Goal: Task Accomplishment & Management: Manage account settings

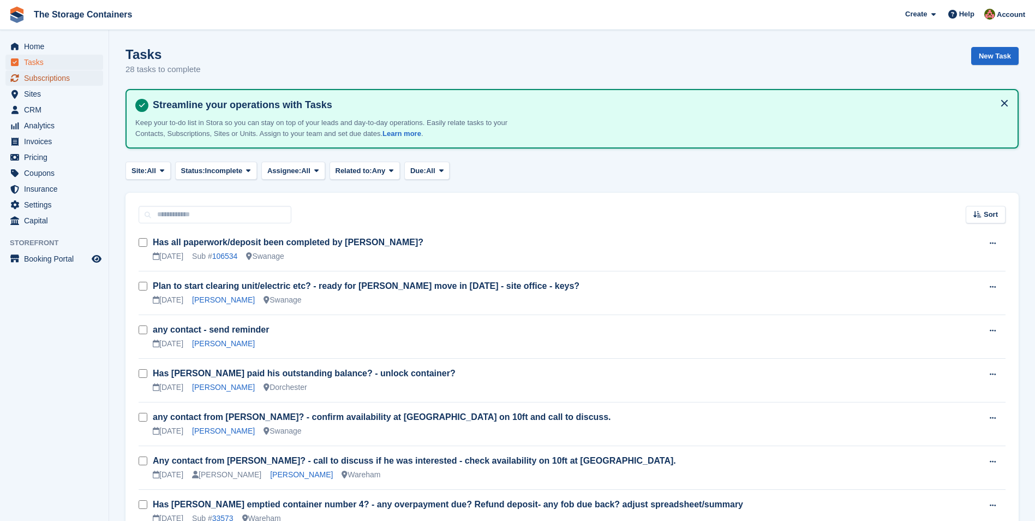
click at [82, 74] on span "Subscriptions" at bounding box center [56, 77] width 65 height 15
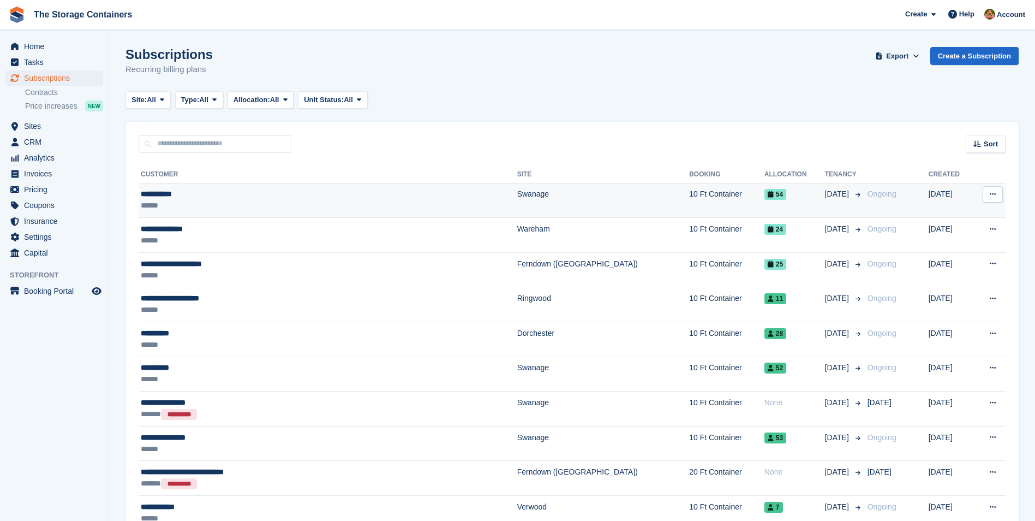
click at [231, 198] on div "**********" at bounding box center [272, 193] width 263 height 11
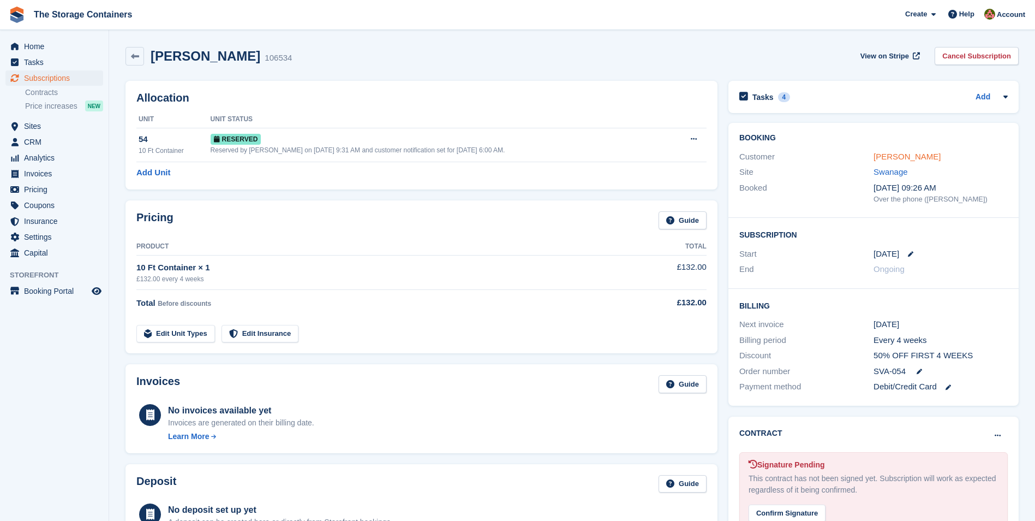
click at [891, 153] on link "[PERSON_NAME]" at bounding box center [907, 156] width 67 height 9
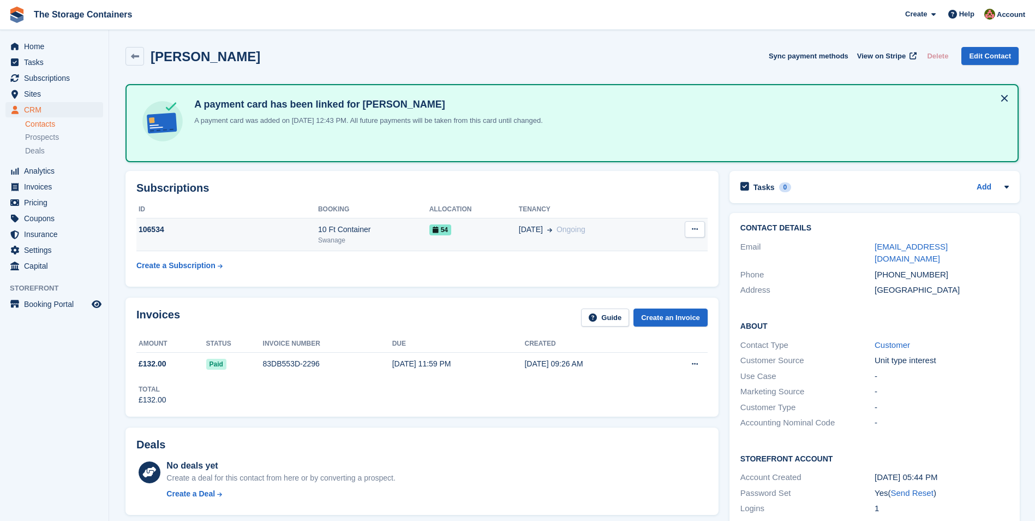
click at [527, 236] on td "[DATE] Ongoing" at bounding box center [589, 234] width 141 height 33
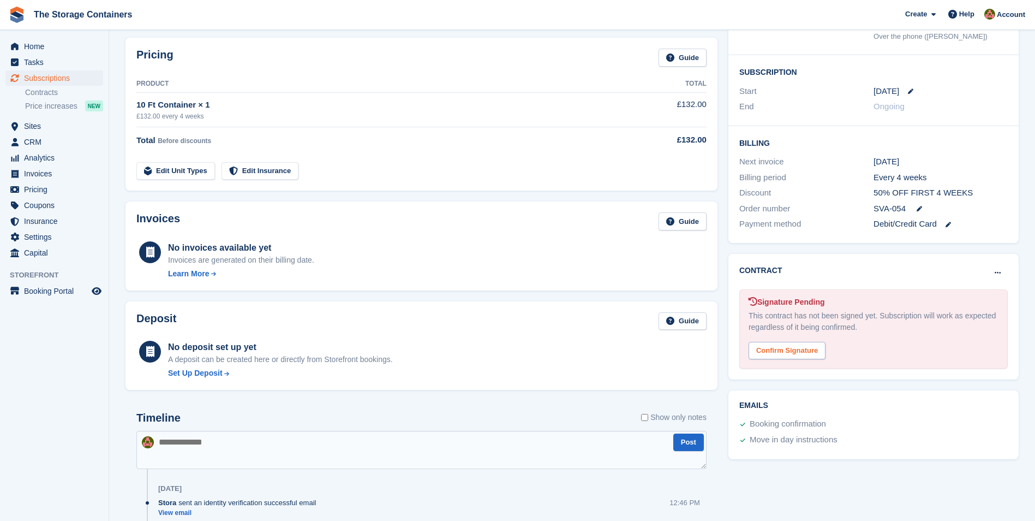
scroll to position [164, 0]
click at [809, 352] on div "Confirm Signature" at bounding box center [787, 350] width 77 height 18
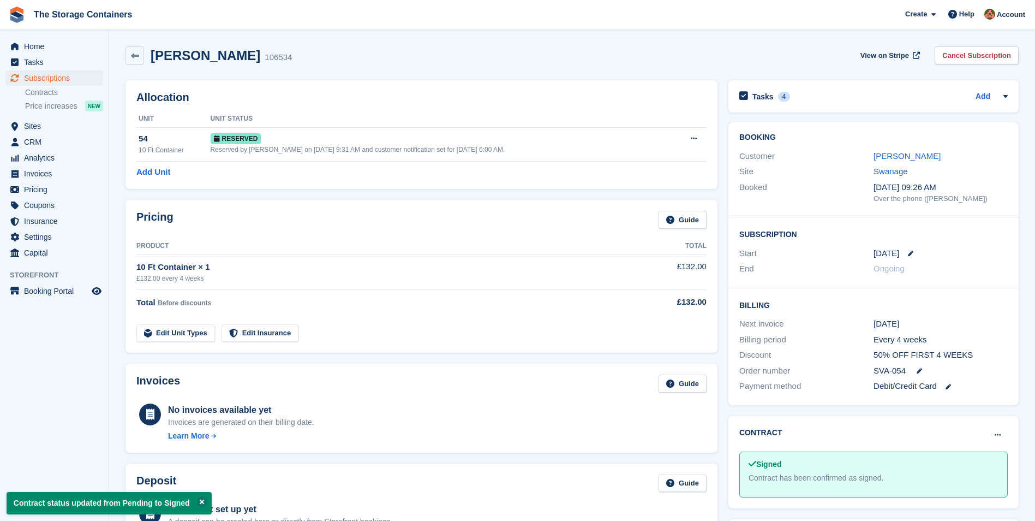
scroll to position [0, 0]
click at [883, 158] on link "[PERSON_NAME]" at bounding box center [907, 156] width 67 height 9
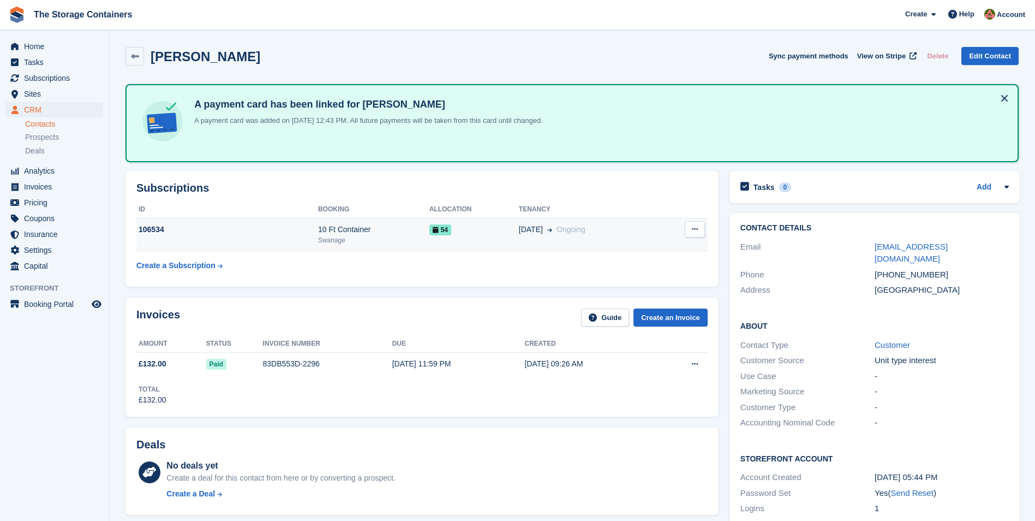
click at [550, 248] on td "[DATE] Ongoing" at bounding box center [589, 234] width 141 height 33
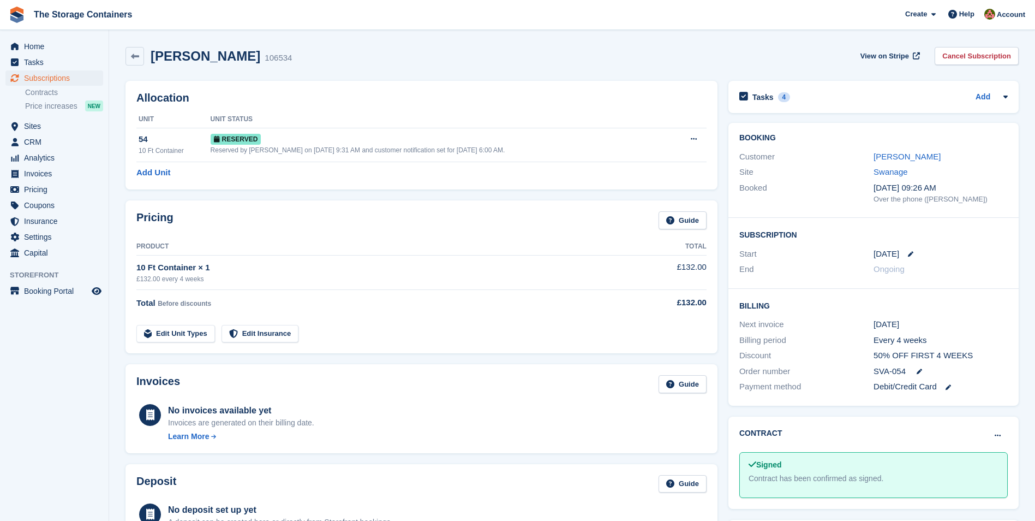
click at [824, 105] on div "Tasks 4 Add Has all paperwork/deposit been completed by Karen? 08 Sep" at bounding box center [874, 97] width 290 height 32
click at [828, 98] on div "Tasks 4 Add" at bounding box center [874, 97] width 269 height 15
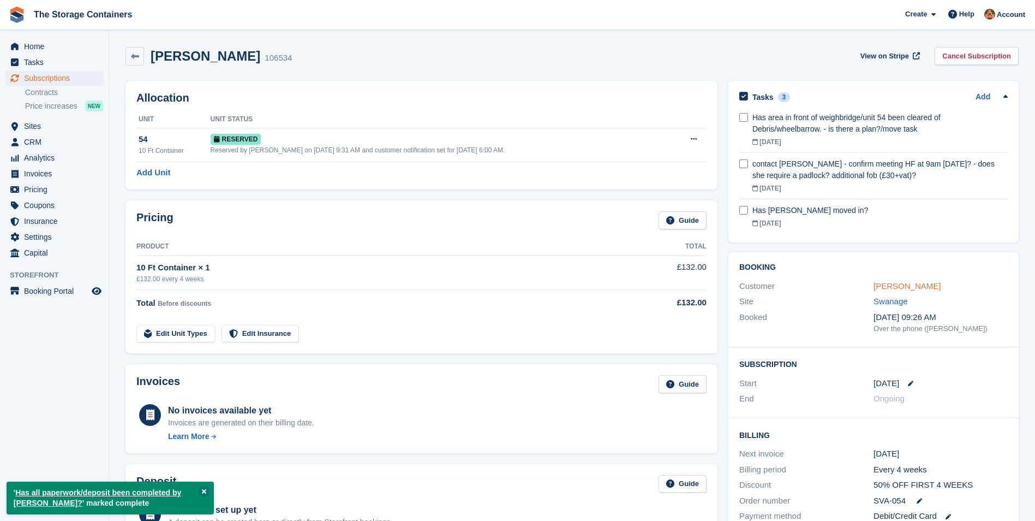
click at [893, 289] on link "[PERSON_NAME]" at bounding box center [907, 285] width 67 height 9
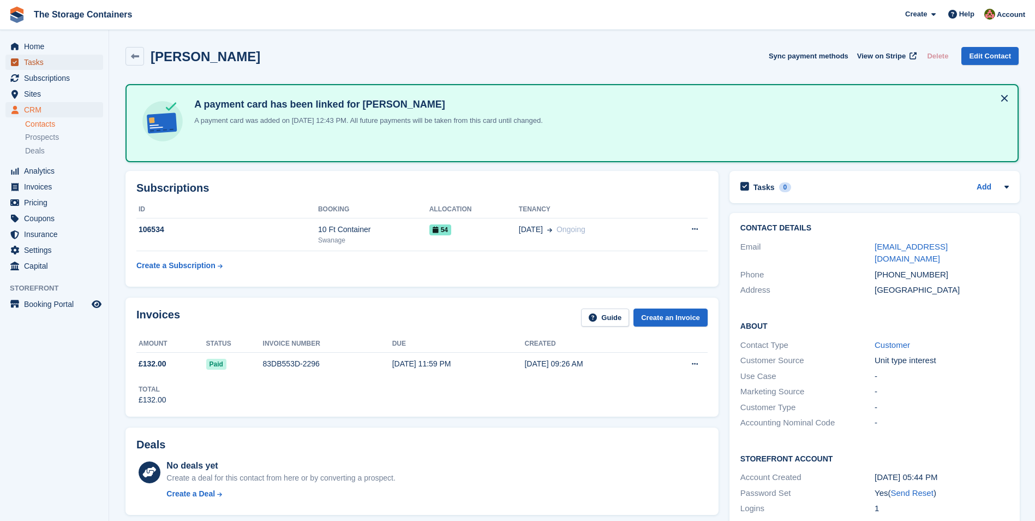
click at [50, 56] on span "Tasks" at bounding box center [56, 62] width 65 height 15
